Goal: Information Seeking & Learning: Learn about a topic

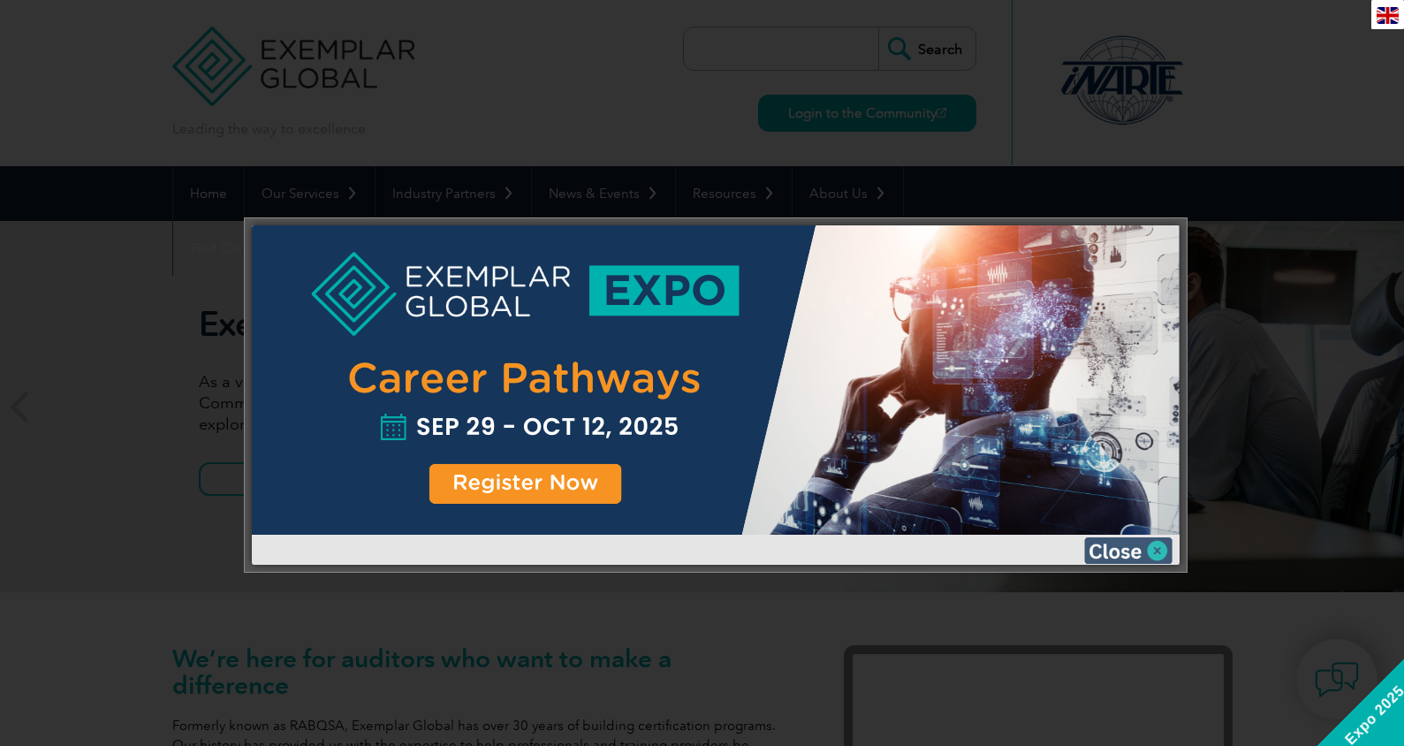
drag, startPoint x: 1117, startPoint y: 548, endPoint x: 906, endPoint y: 283, distance: 338.9
click at [1114, 548] on img at bounding box center [1128, 550] width 88 height 27
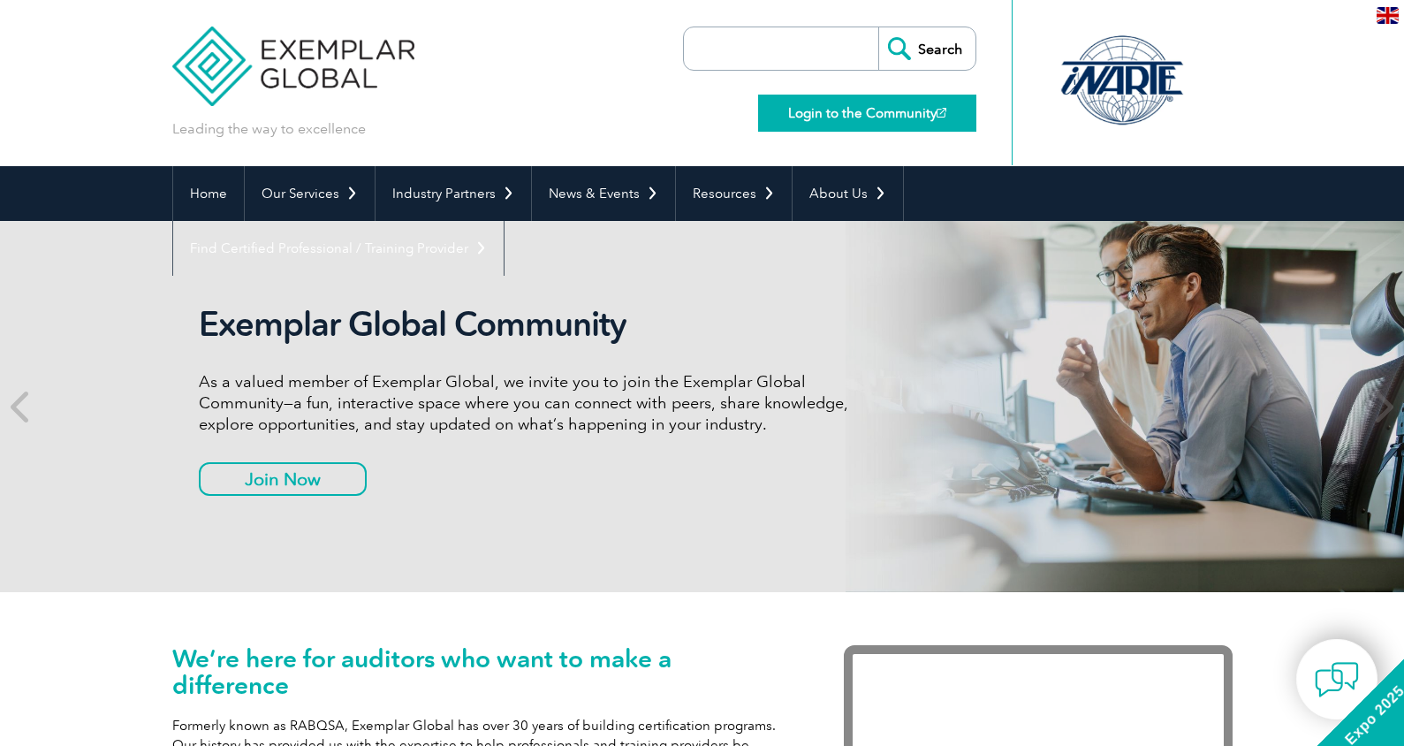
click at [851, 118] on link "Login to the Community" at bounding box center [867, 113] width 218 height 37
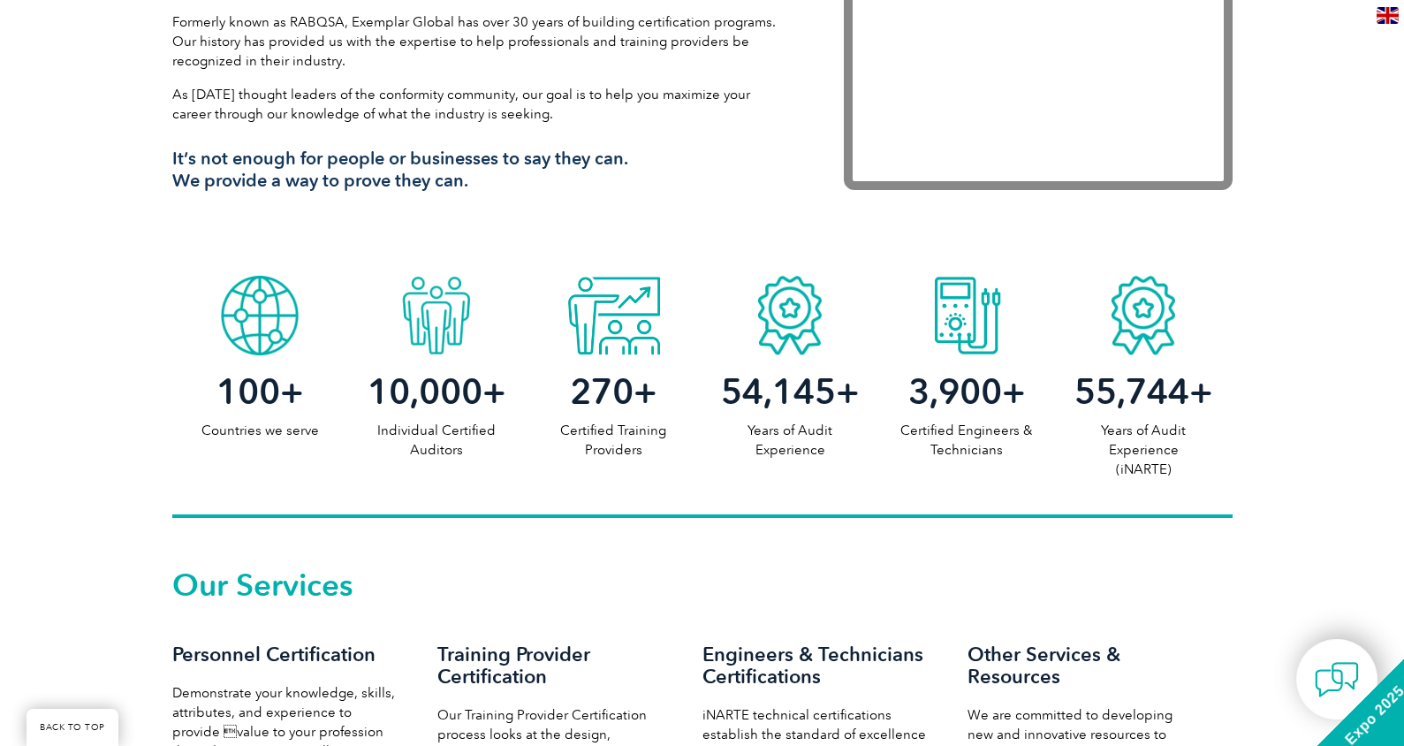
scroll to position [1060, 0]
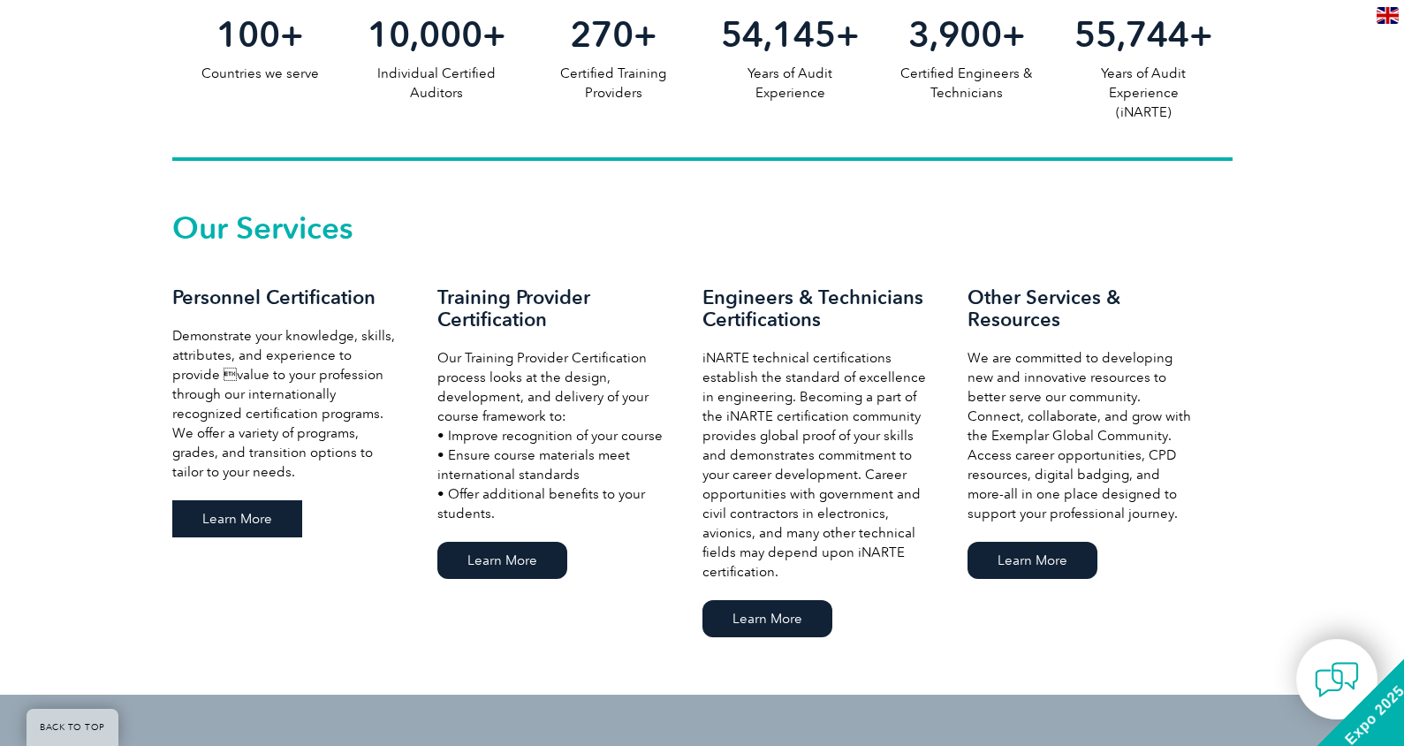
click at [223, 524] on link "Learn More" at bounding box center [237, 518] width 130 height 37
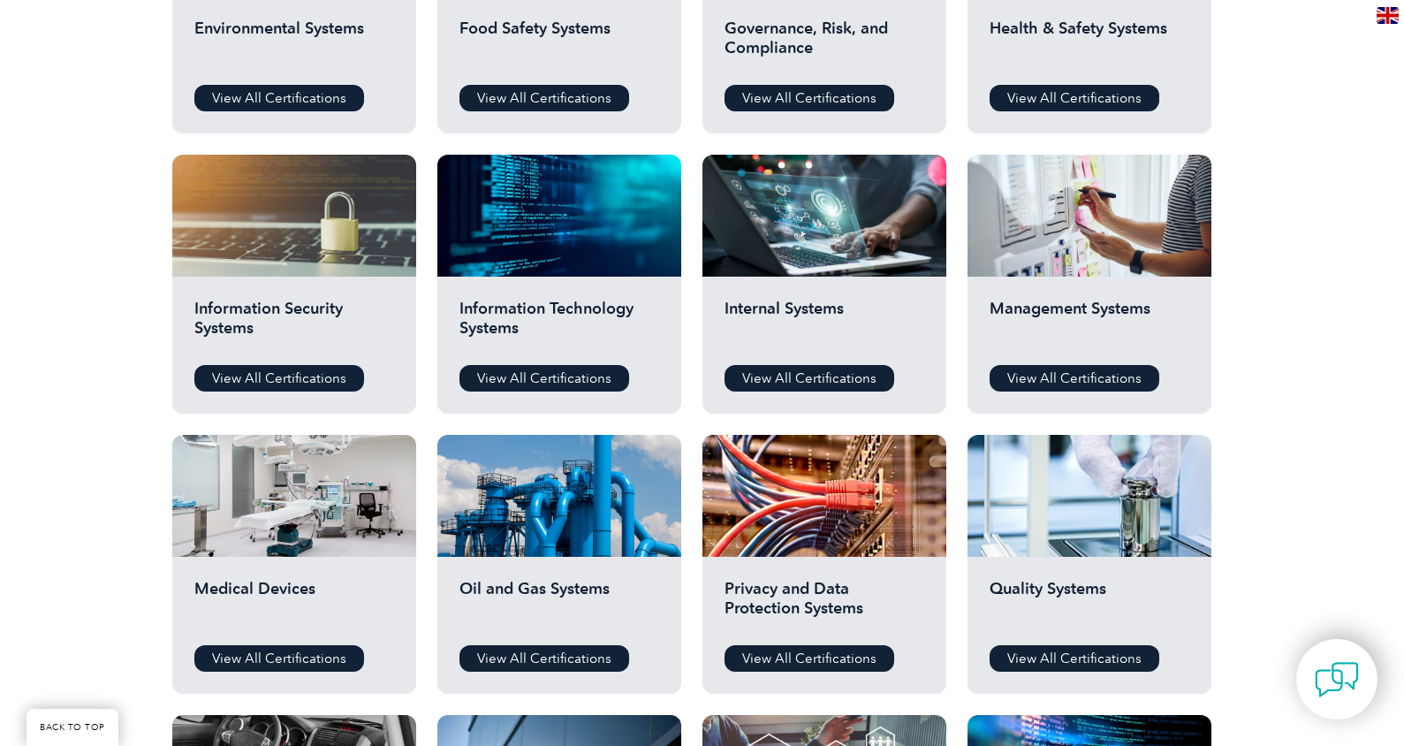
scroll to position [1060, 0]
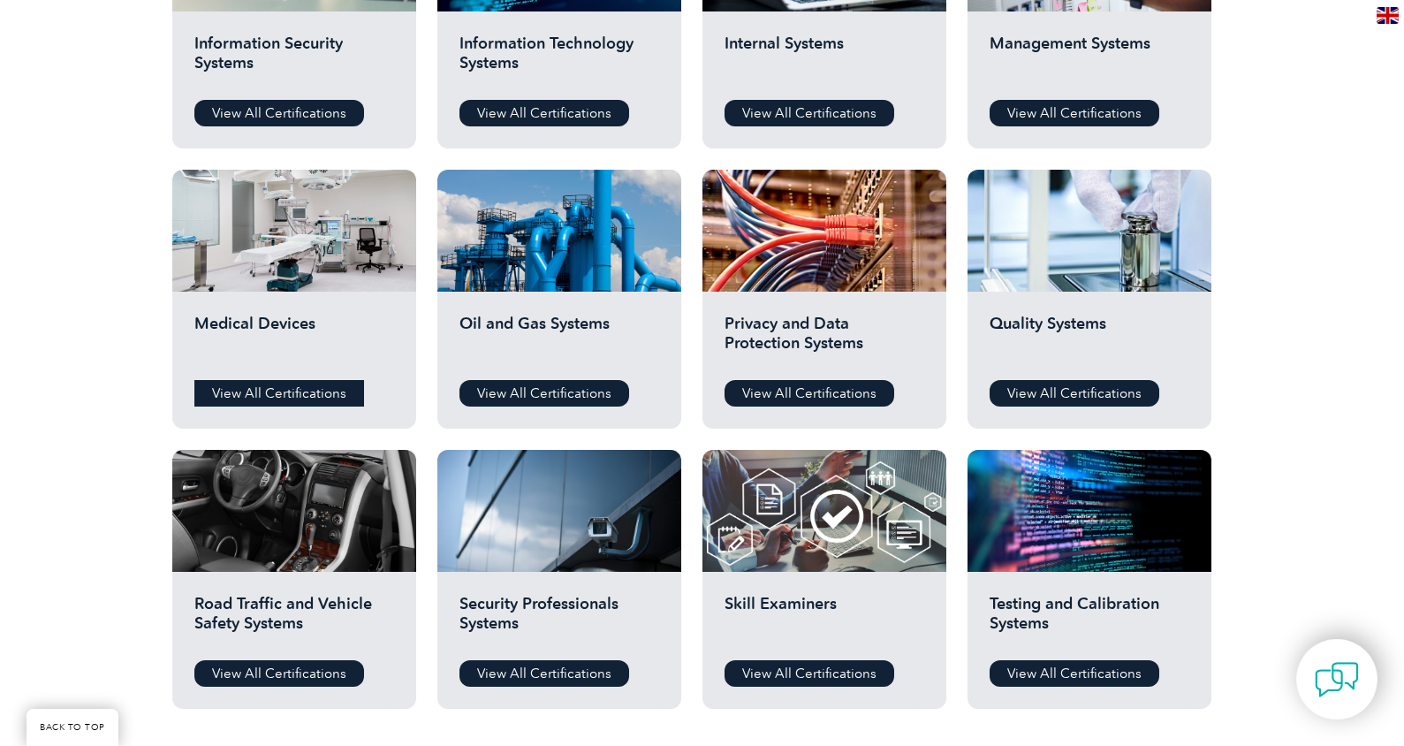
click at [278, 387] on link "View All Certifications" at bounding box center [279, 393] width 170 height 27
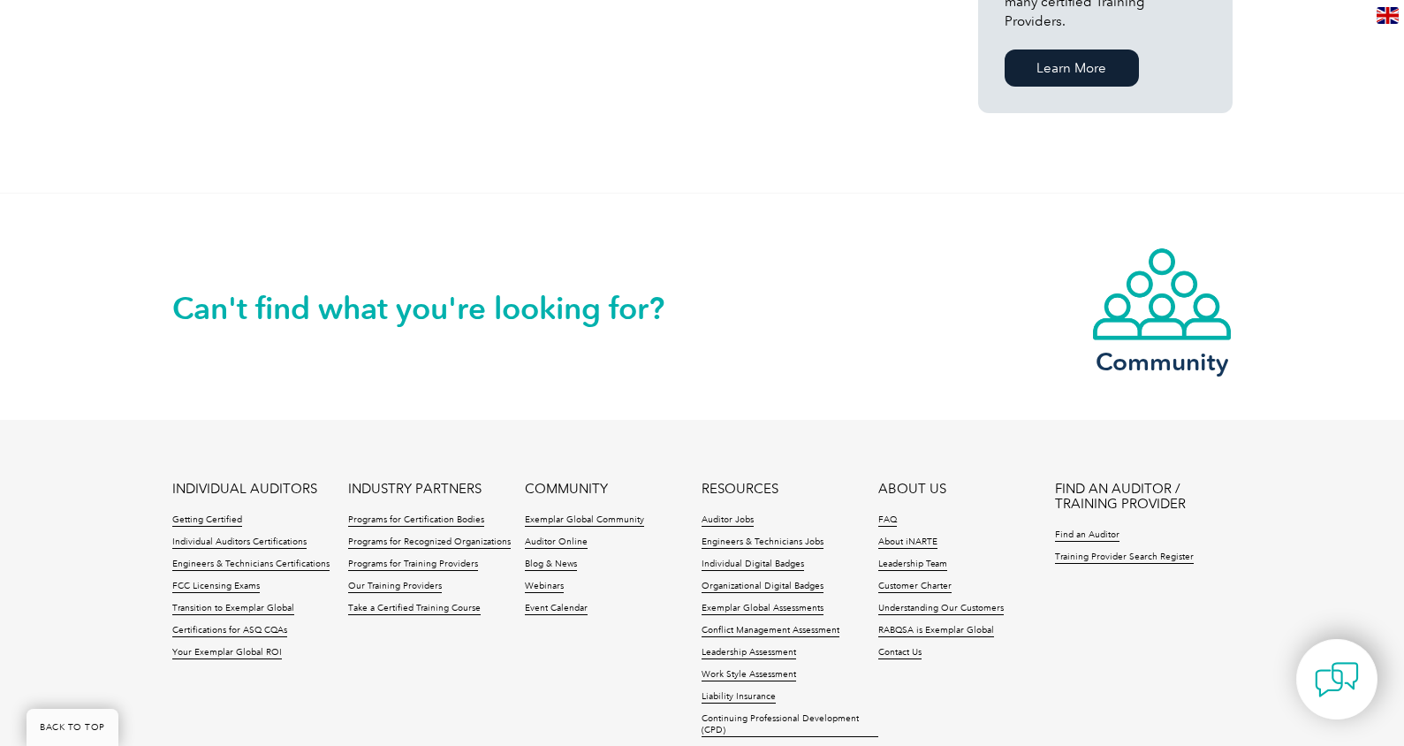
scroll to position [1485, 0]
